Goal: Find contact information: Find contact information

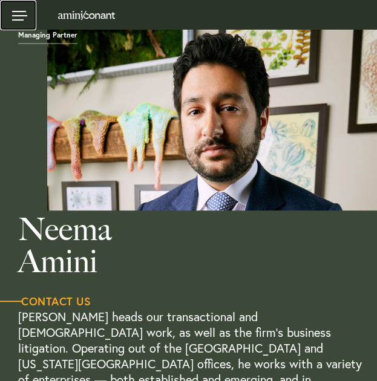
click at [27, 12] on link at bounding box center [18, 15] width 36 height 30
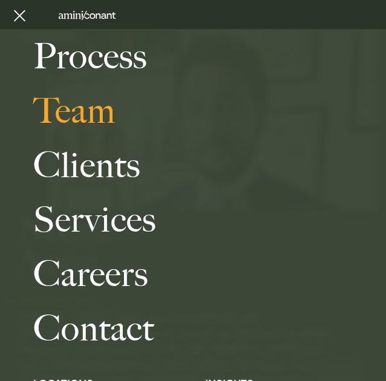
click at [88, 106] on link "Team" at bounding box center [204, 110] width 343 height 54
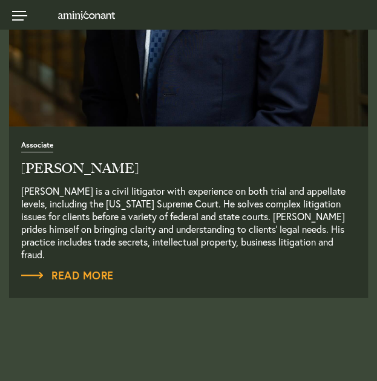
scroll to position [4050, 0]
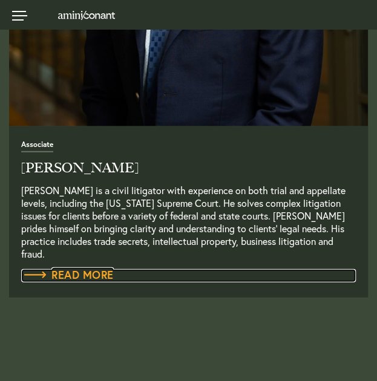
click at [60, 269] on span "Read More" at bounding box center [67, 274] width 92 height 11
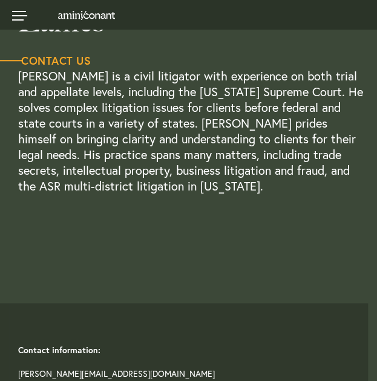
scroll to position [311, 0]
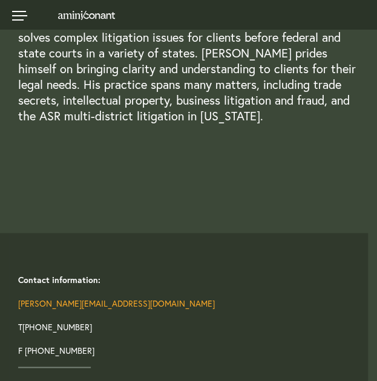
click at [99, 302] on link "[PERSON_NAME][EMAIL_ADDRESS][DOMAIN_NAME]" at bounding box center [116, 302] width 196 height 11
